Goal: Book appointment/travel/reservation

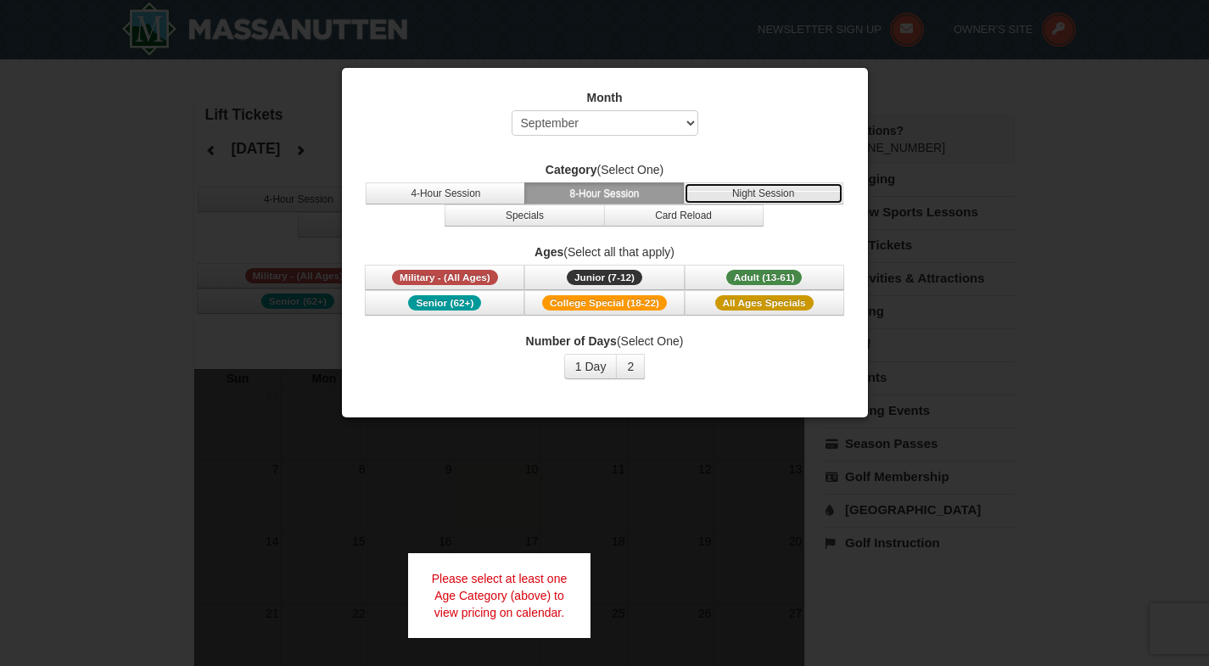
click at [736, 194] on button "Night Session" at bounding box center [763, 193] width 159 height 22
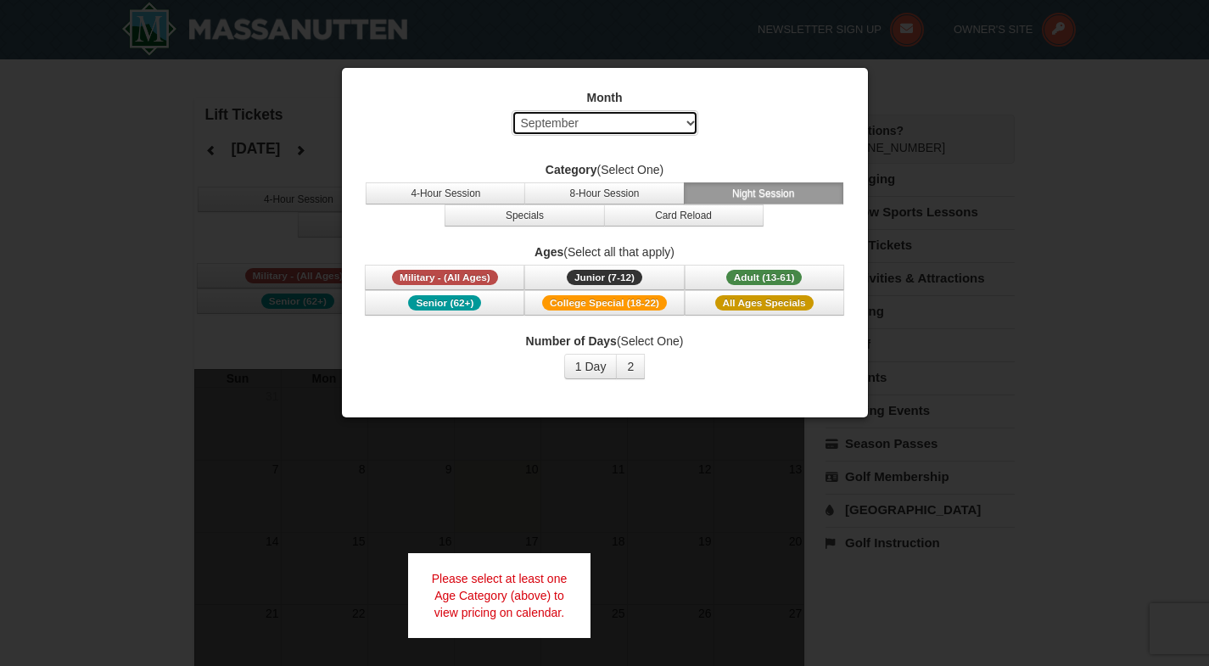
click at [638, 126] on select "Select September October November December January February March April May Jun…" at bounding box center [604, 122] width 187 height 25
select select "1"
click at [511, 110] on select "Select September October November December January February March April May Jun…" at bounding box center [604, 122] width 187 height 25
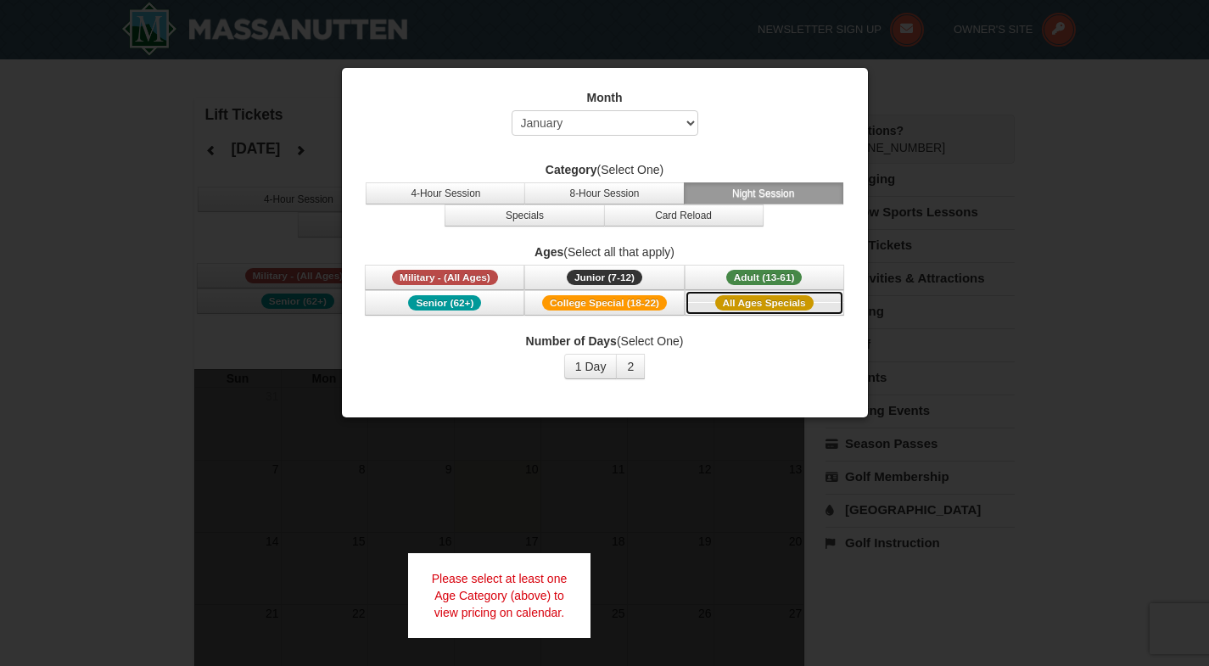
click at [768, 302] on span "All Ages Specials" at bounding box center [764, 302] width 98 height 15
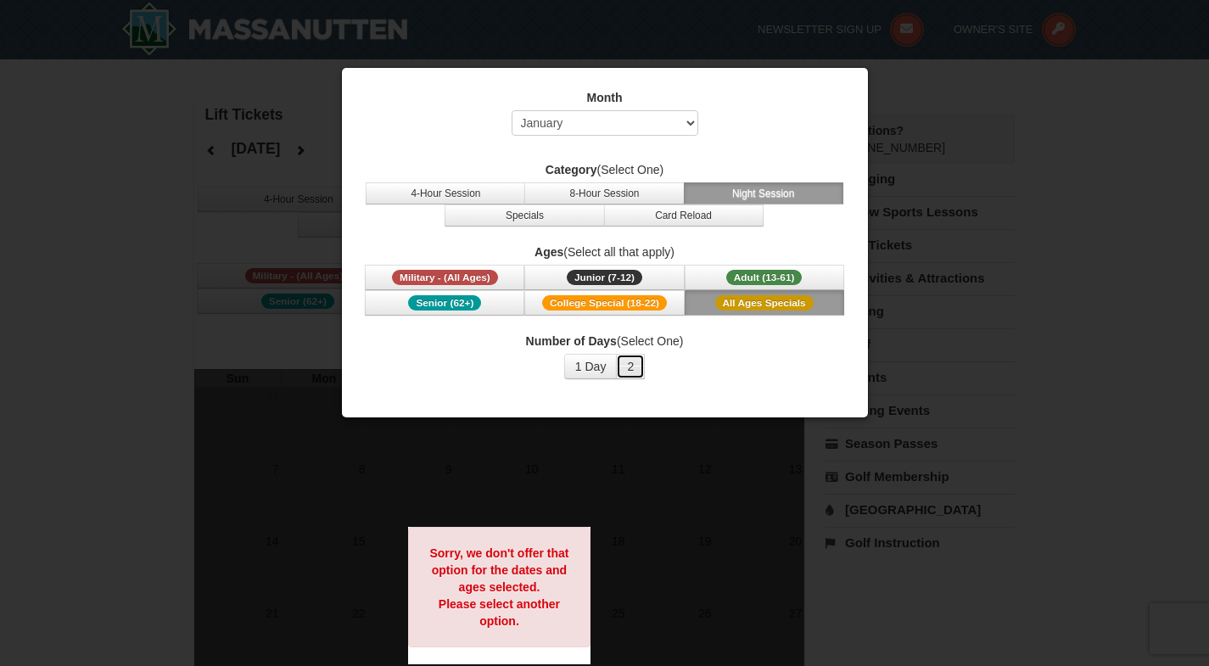
click at [632, 361] on button "2" at bounding box center [630, 366] width 29 height 25
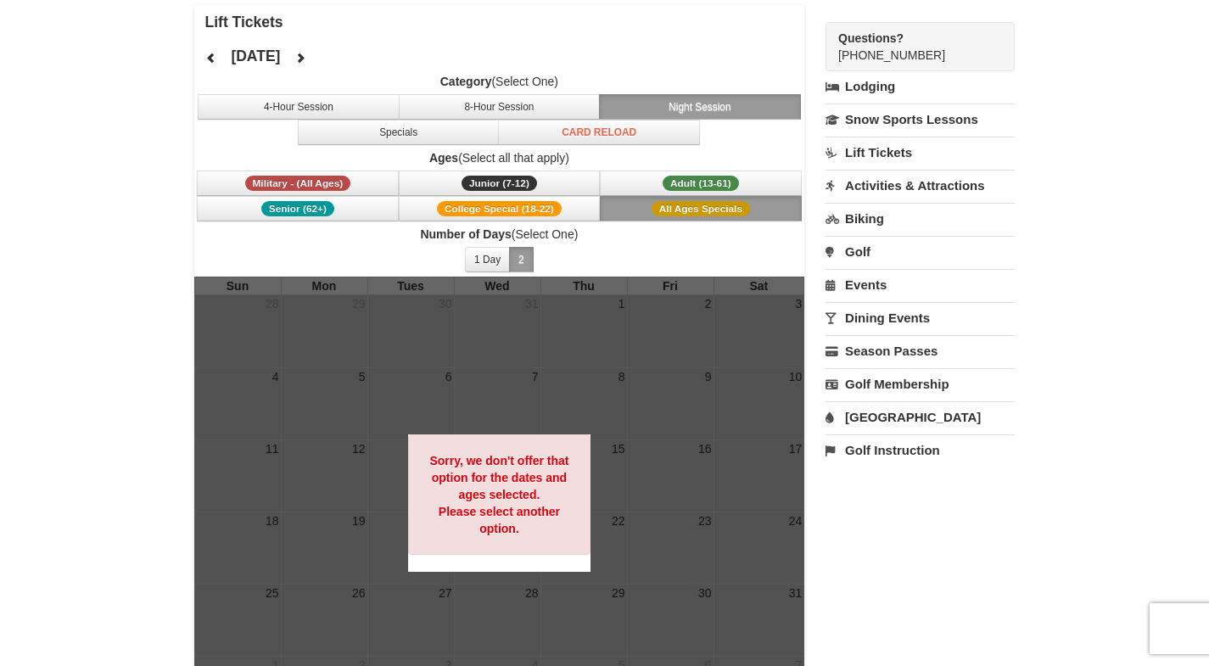
scroll to position [85, 0]
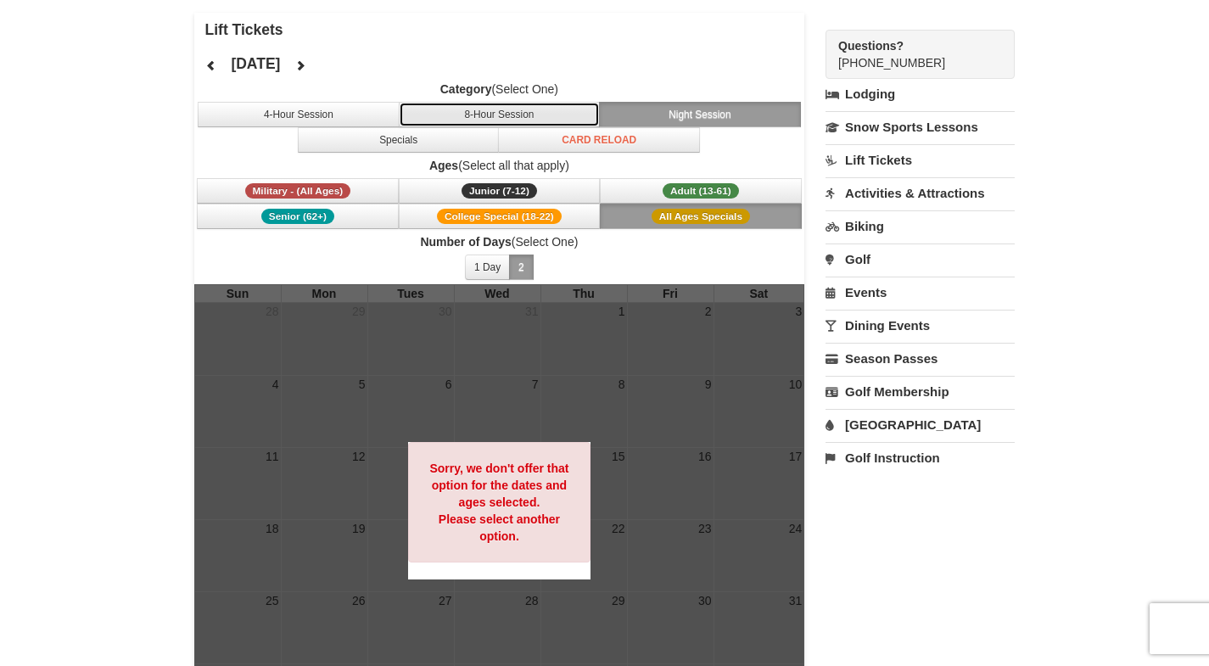
click at [546, 109] on button "8-Hour Session" at bounding box center [500, 114] width 202 height 25
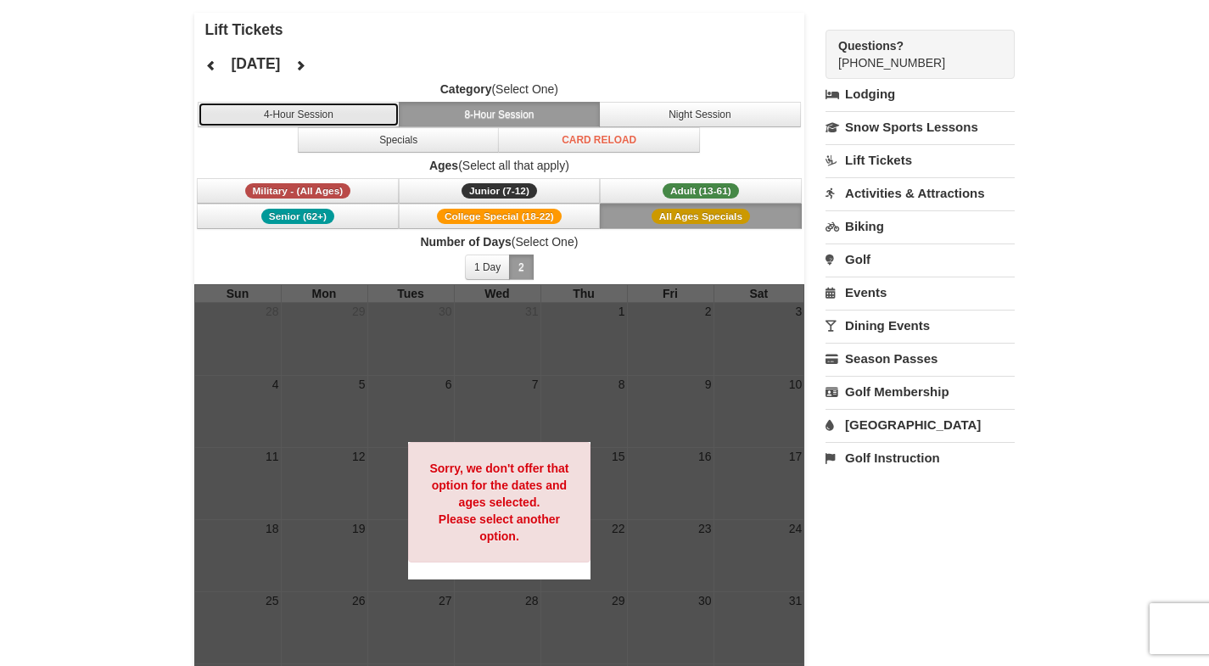
click at [302, 115] on button "4-Hour Session" at bounding box center [299, 114] width 202 height 25
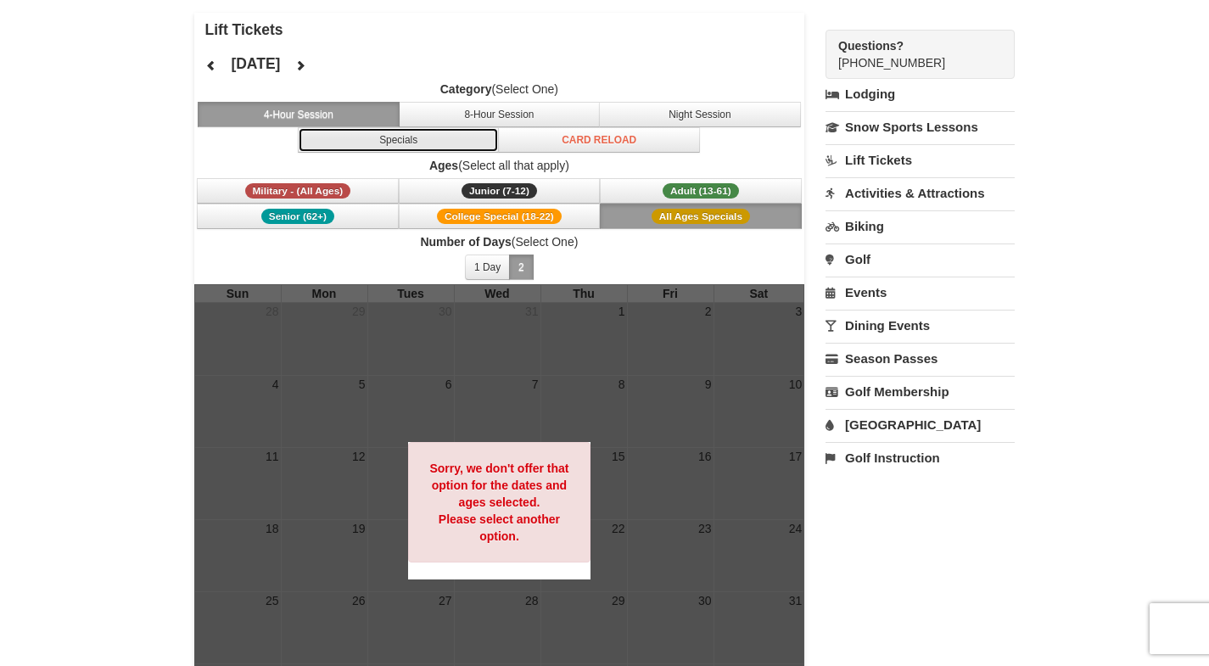
click at [460, 136] on button "Specials" at bounding box center [399, 139] width 202 height 25
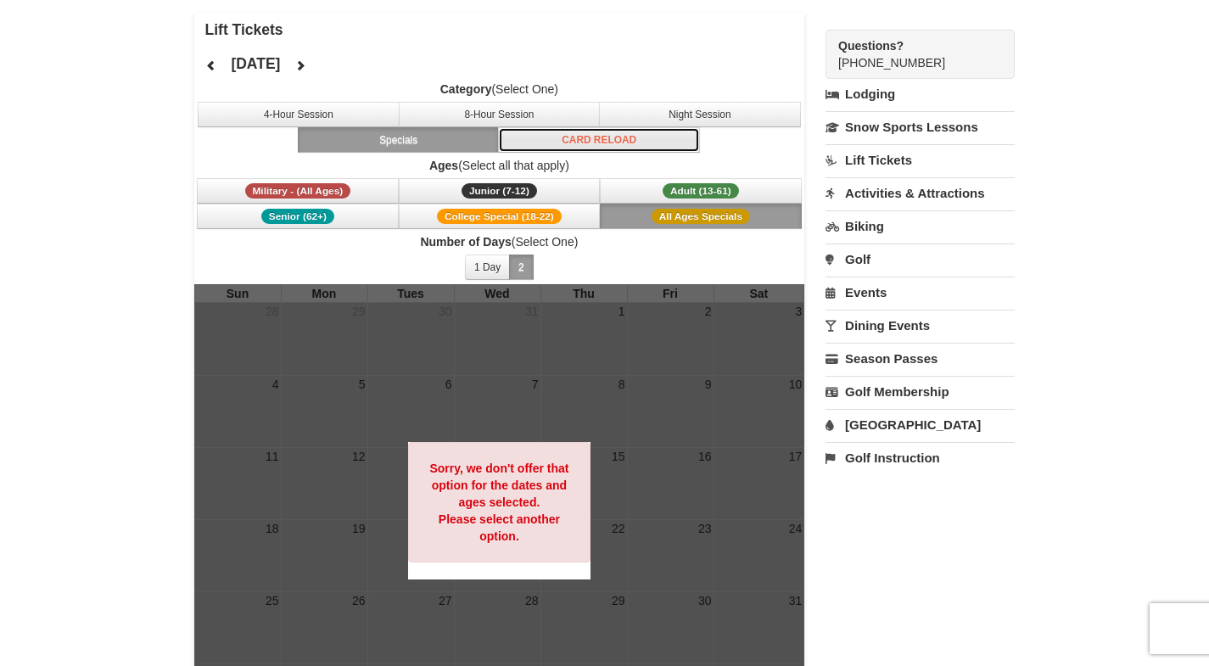
click at [586, 141] on button "Card Reload" at bounding box center [599, 139] width 202 height 25
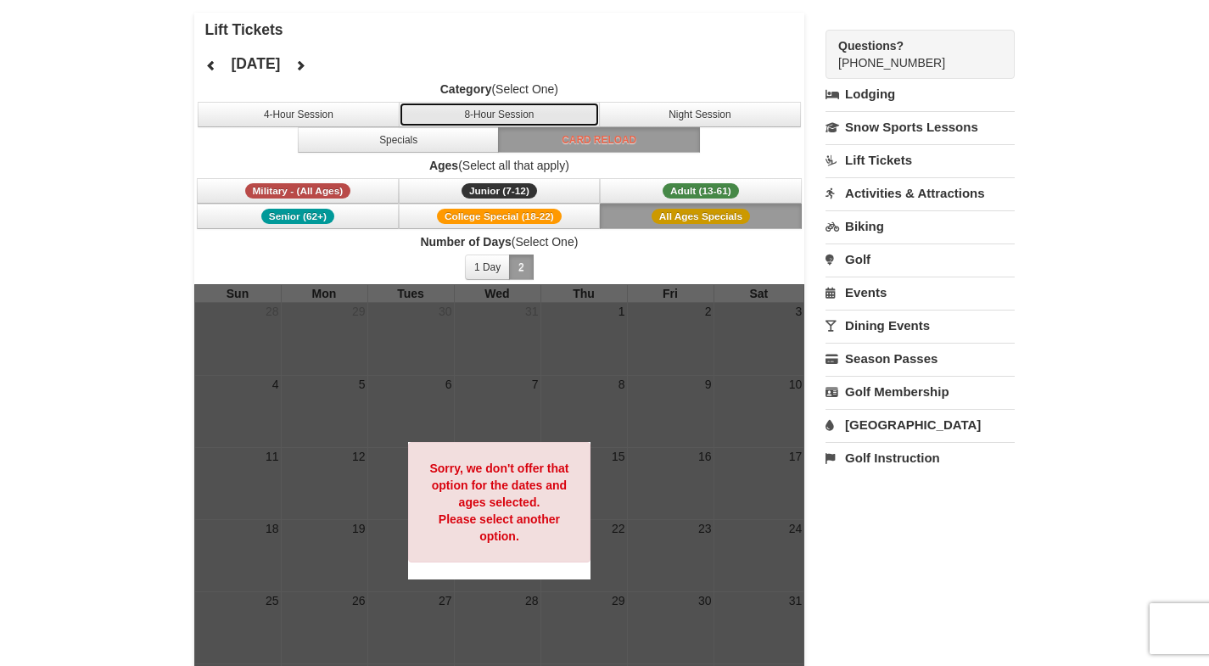
click at [531, 116] on button "8-Hour Session" at bounding box center [500, 114] width 202 height 25
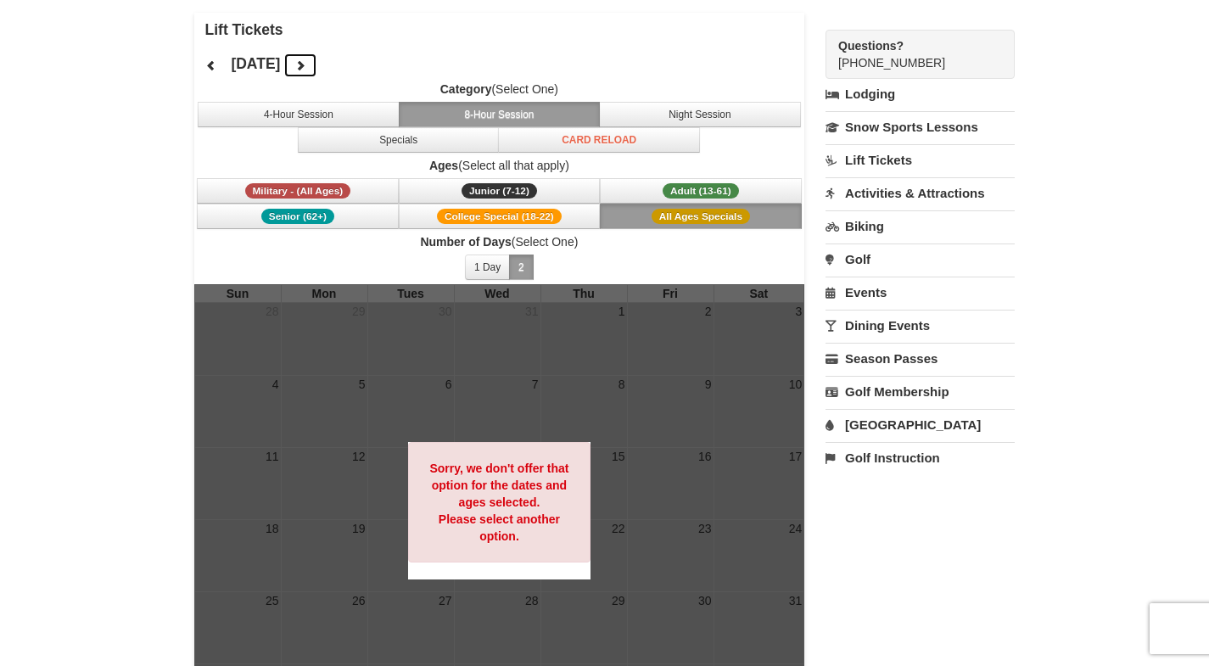
click at [306, 66] on icon at bounding box center [300, 65] width 12 height 12
click at [210, 67] on icon at bounding box center [211, 65] width 12 height 12
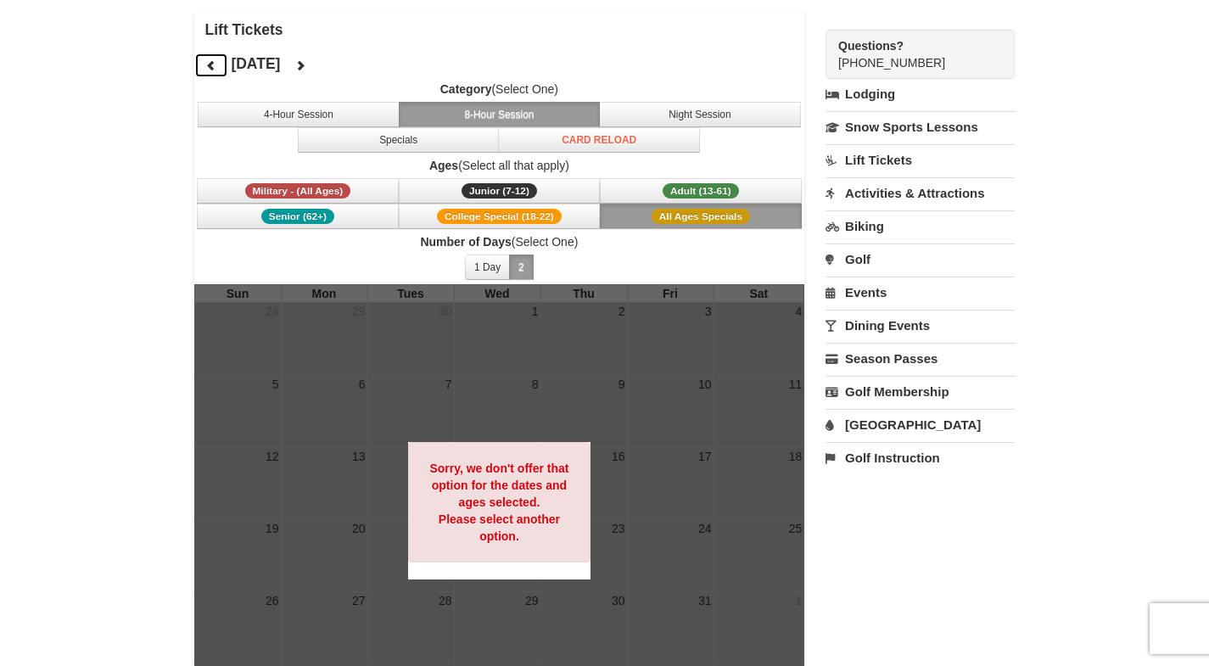
click at [210, 67] on icon at bounding box center [211, 65] width 12 height 12
click at [306, 62] on icon at bounding box center [300, 65] width 12 height 12
click at [306, 60] on icon at bounding box center [300, 65] width 12 height 12
click at [317, 60] on button at bounding box center [300, 65] width 34 height 25
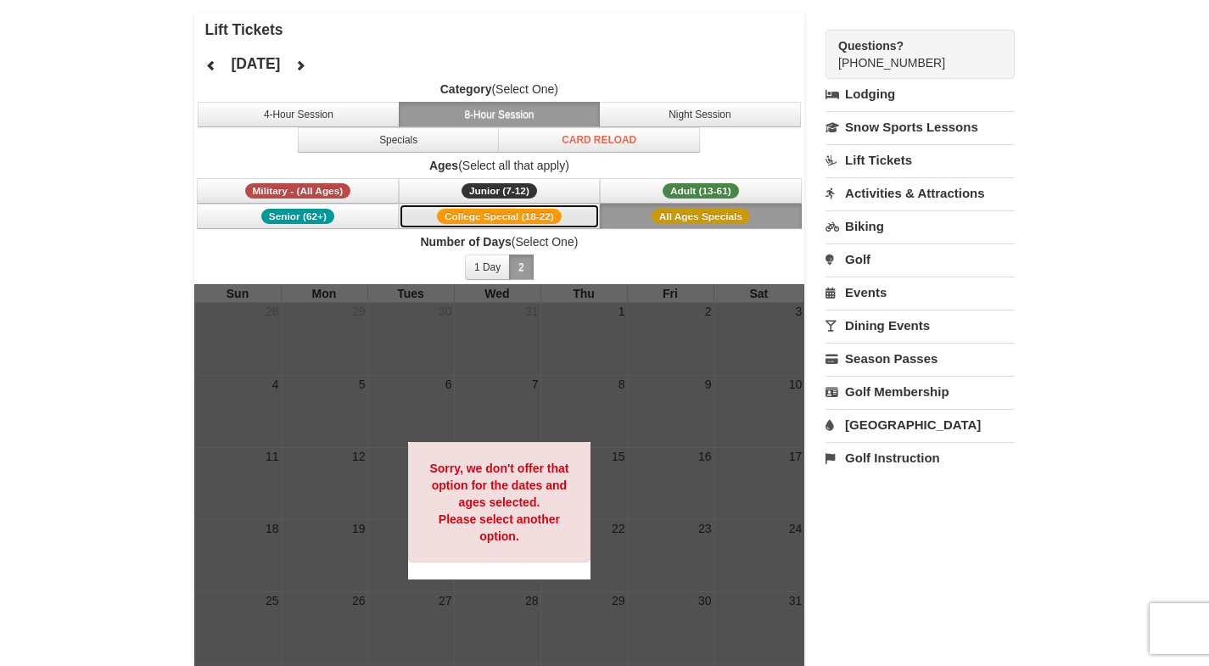
click at [511, 209] on span "College Special (18-22)" at bounding box center [499, 216] width 125 height 15
click at [643, 189] on button "Adult (13-61) (13 - 61)" at bounding box center [701, 190] width 202 height 25
click at [635, 221] on button "All Ages Specials" at bounding box center [701, 216] width 202 height 25
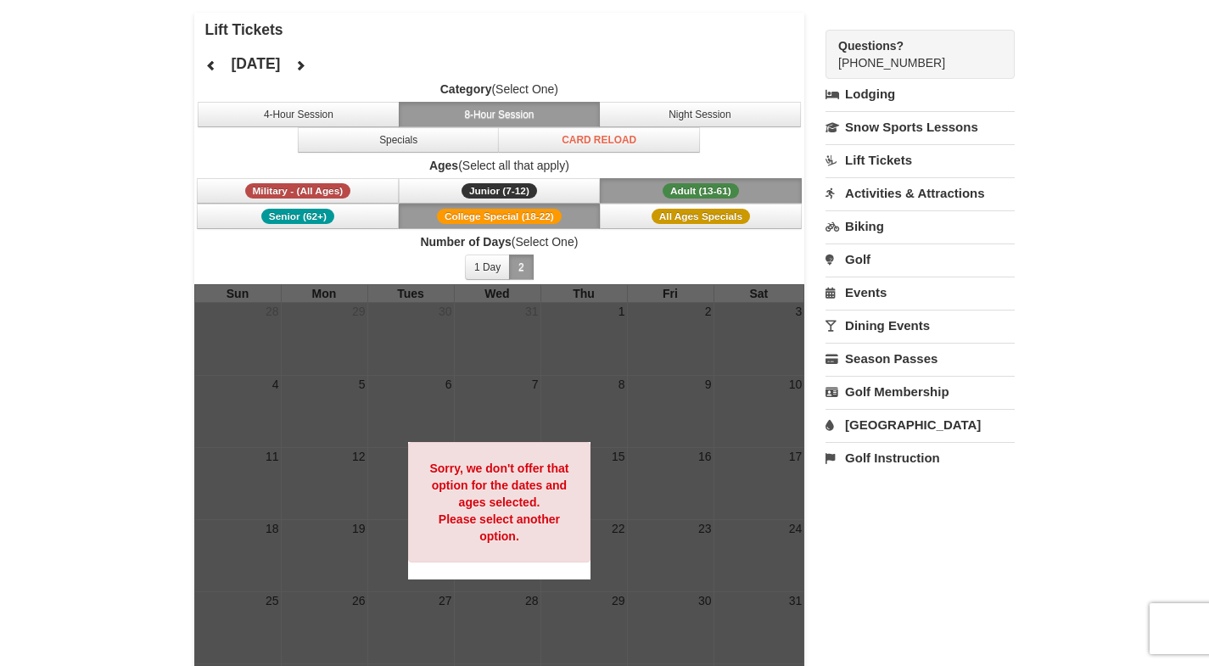
click at [548, 213] on span "College Special (18-22)" at bounding box center [499, 216] width 125 height 15
click at [487, 265] on button "1 Day" at bounding box center [487, 266] width 45 height 25
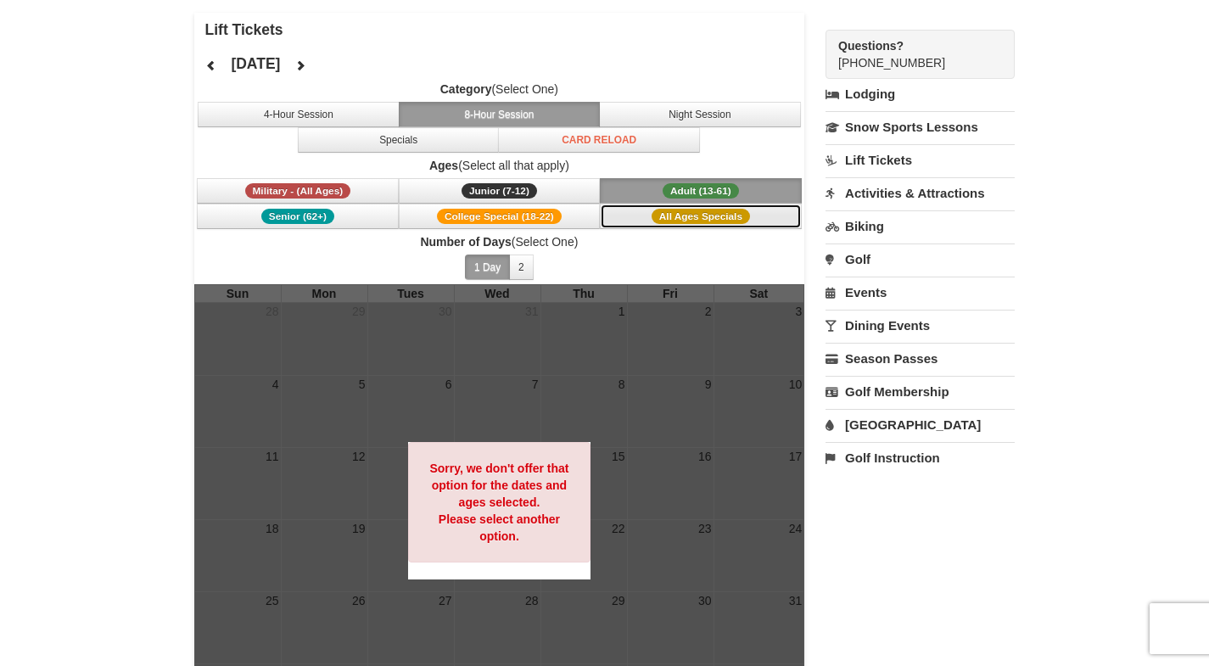
click at [662, 207] on button "All Ages Specials" at bounding box center [701, 216] width 202 height 25
click at [573, 211] on button "College Special (18-22)" at bounding box center [500, 216] width 202 height 25
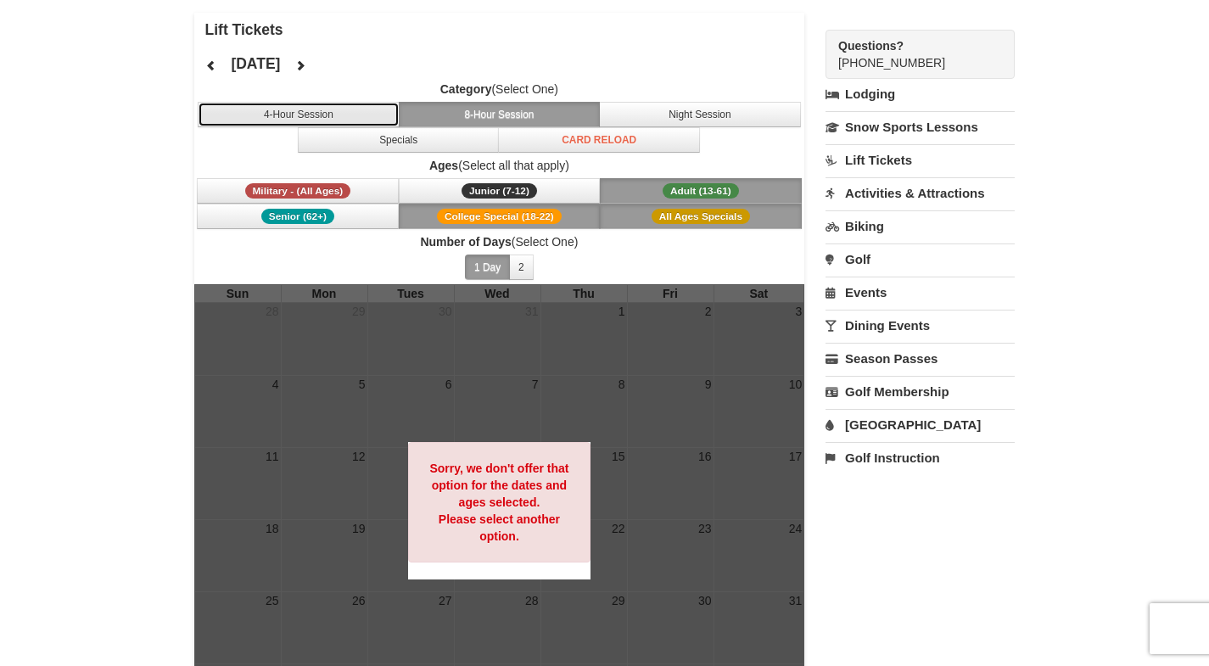
click at [321, 111] on button "4-Hour Session" at bounding box center [299, 114] width 202 height 25
click at [481, 107] on button "8-Hour Session" at bounding box center [500, 114] width 202 height 25
click at [637, 195] on button "Adult (13-61) (13 - 61)" at bounding box center [701, 190] width 202 height 25
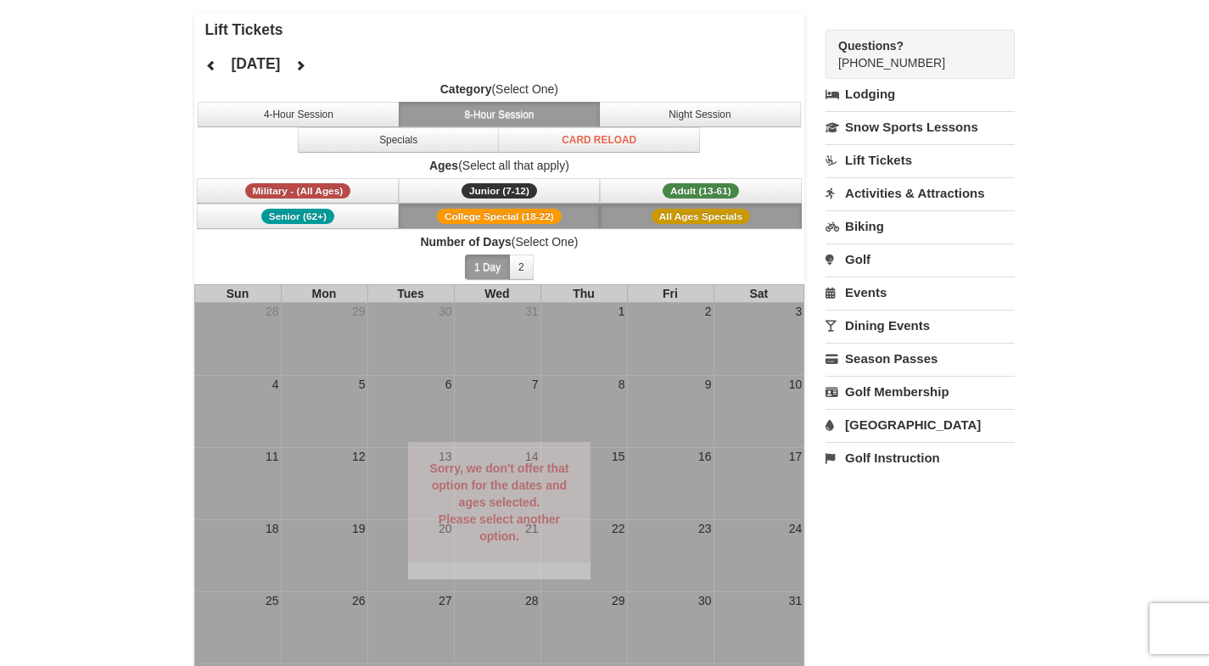
drag, startPoint x: 634, startPoint y: 209, endPoint x: 606, endPoint y: 210, distance: 28.0
click at [633, 210] on button "All Ages Specials" at bounding box center [701, 216] width 202 height 25
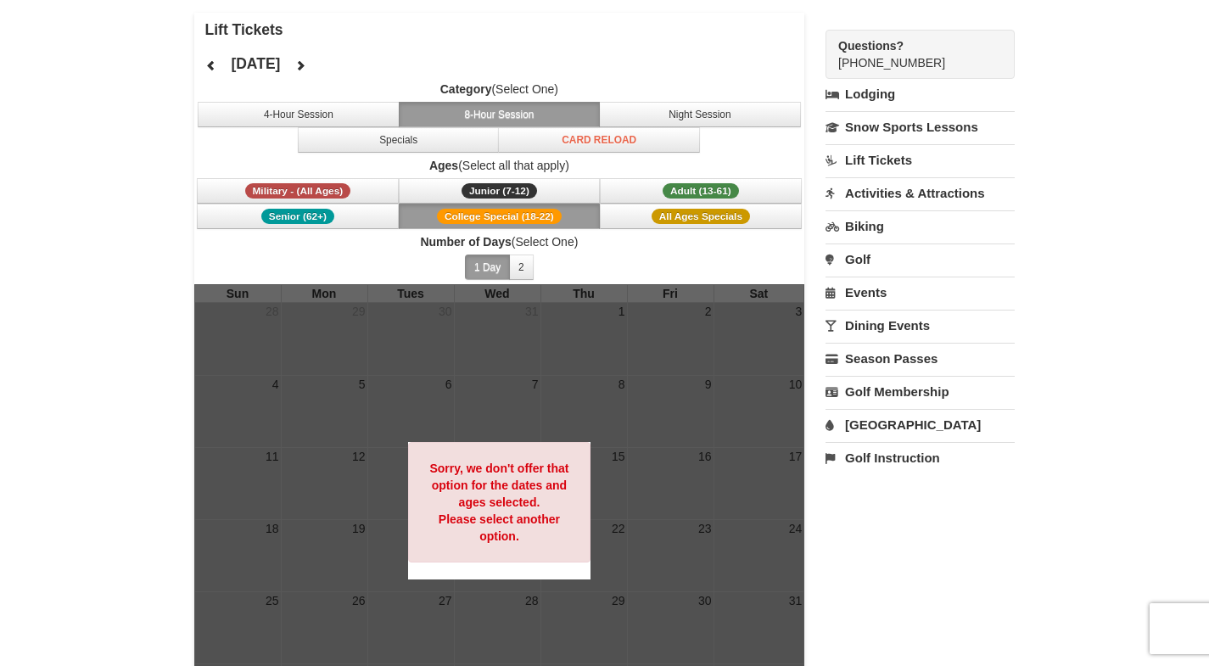
click at [557, 210] on span "College Special (18-22)" at bounding box center [499, 216] width 125 height 15
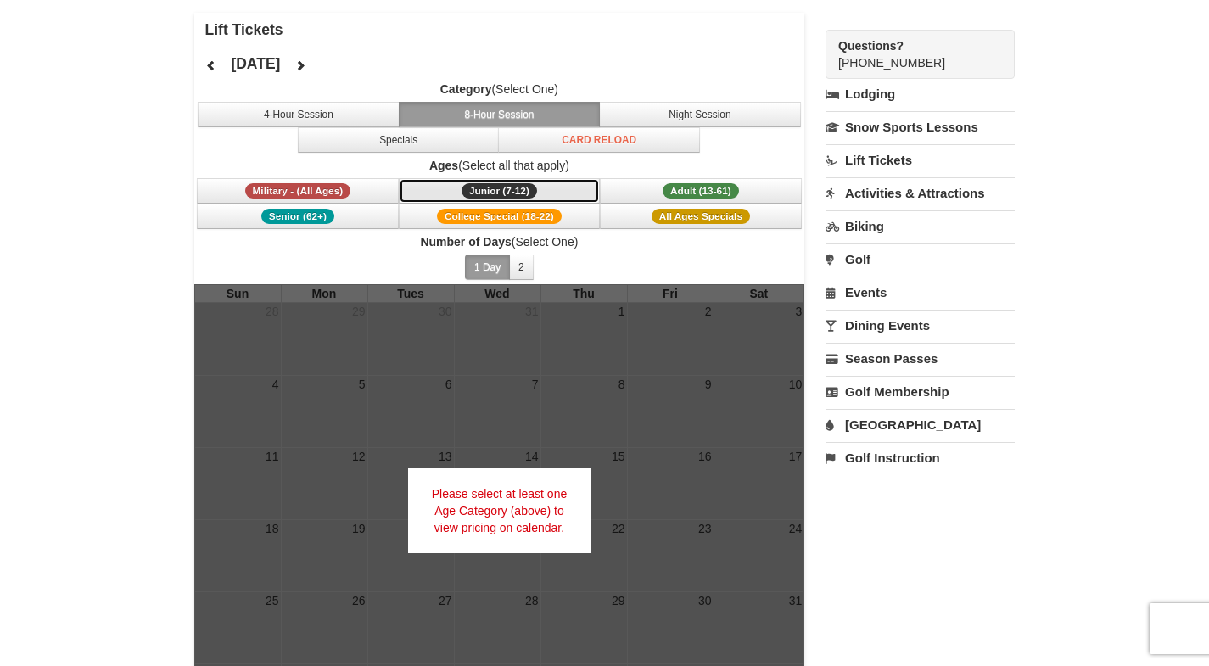
click at [527, 184] on span "Junior (7-12)" at bounding box center [498, 190] width 75 height 15
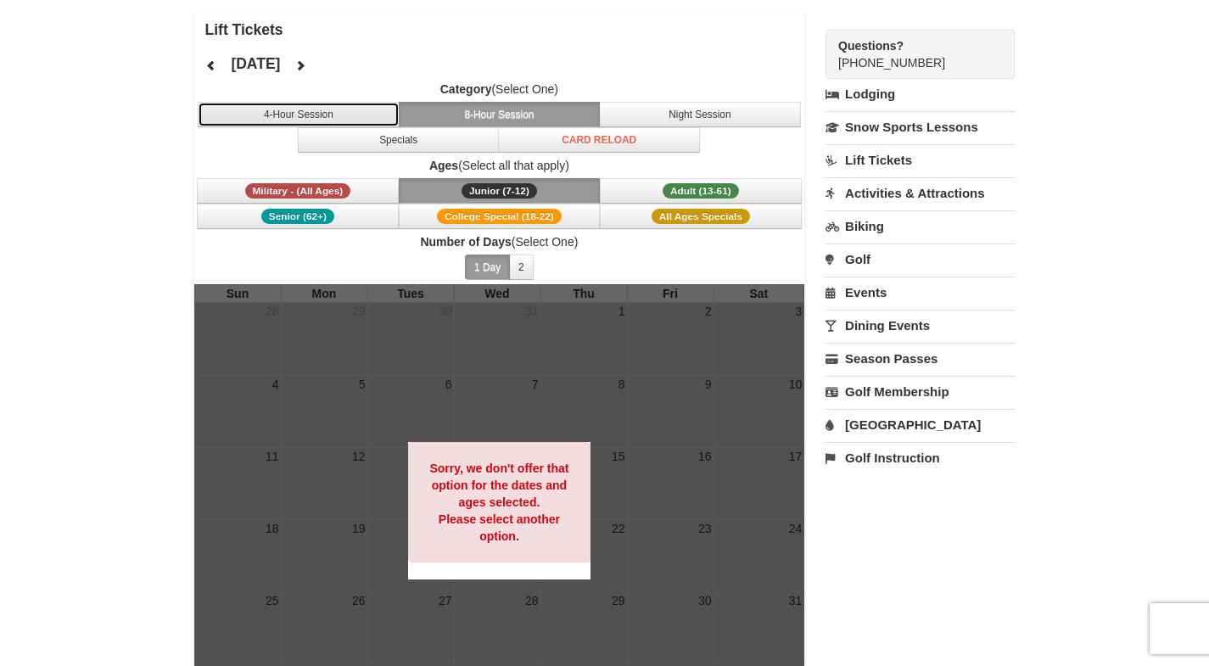
click at [355, 121] on button "4-Hour Session" at bounding box center [299, 114] width 202 height 25
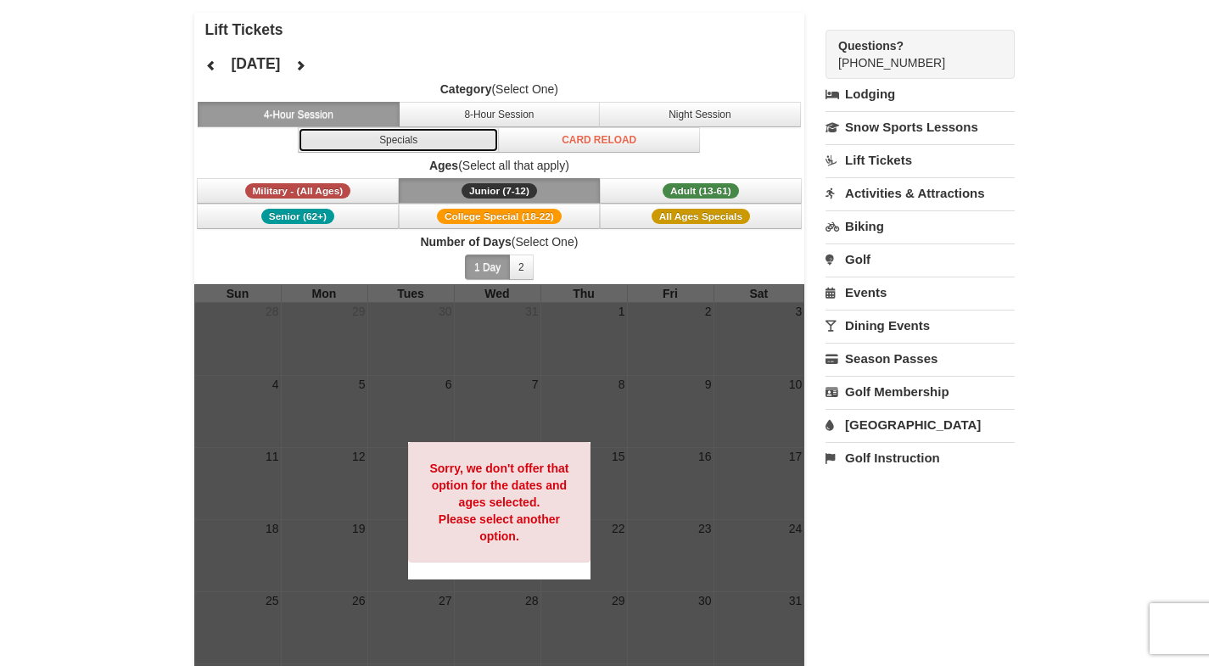
click at [411, 143] on button "Specials" at bounding box center [399, 139] width 202 height 25
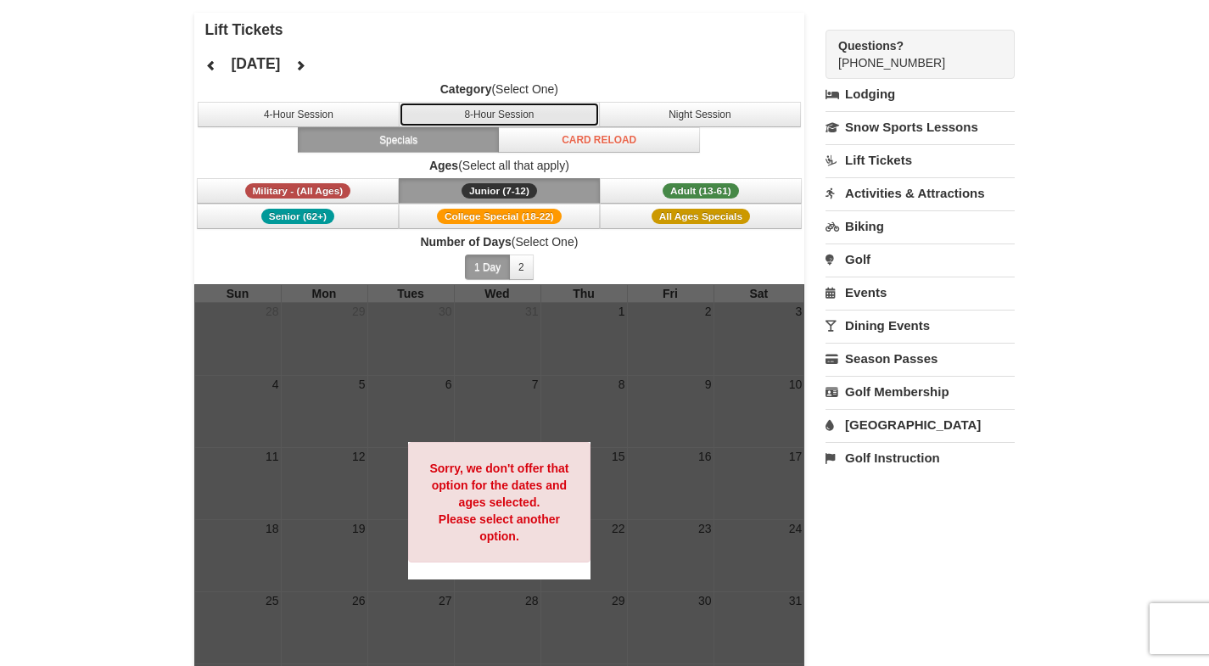
click at [580, 119] on button "8-Hour Session" at bounding box center [500, 114] width 202 height 25
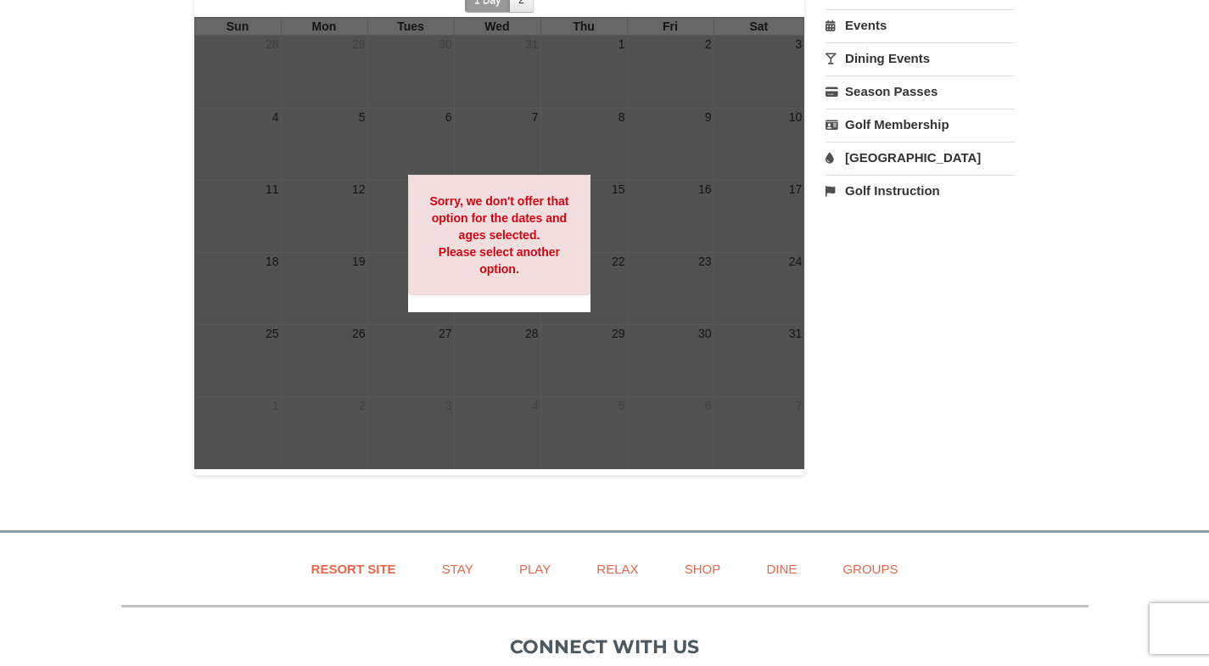
scroll to position [0, 0]
